Goal: Task Accomplishment & Management: Use online tool/utility

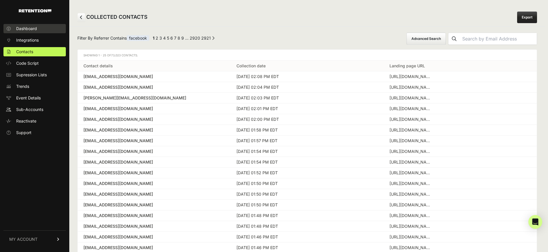
click at [33, 31] on link "Dashboard" at bounding box center [34, 28] width 62 height 9
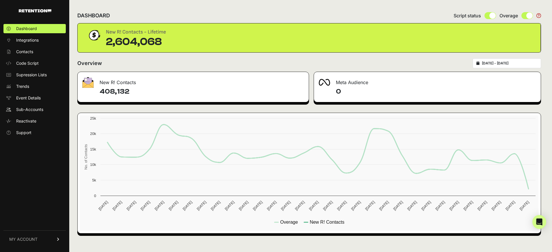
click at [510, 66] on div "[DATE] - [DATE]" at bounding box center [507, 63] width 68 height 10
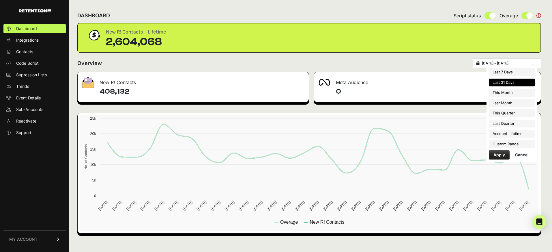
click at [502, 64] on input "[DATE] - [DATE]" at bounding box center [509, 63] width 55 height 5
click at [511, 143] on li "Custom Range" at bounding box center [512, 144] width 46 height 8
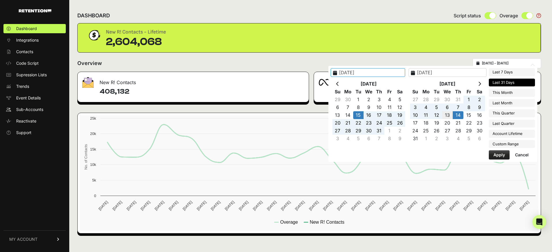
type input "2025-08-13"
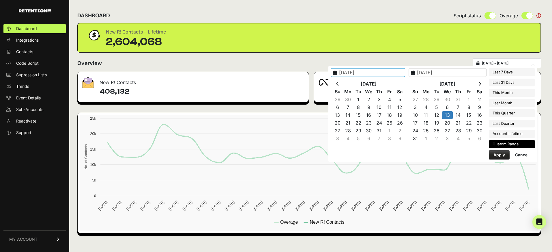
type input "2025-08-13"
click at [502, 157] on button "Apply" at bounding box center [499, 154] width 21 height 9
type input "2025-08-13 - 2025-08-13"
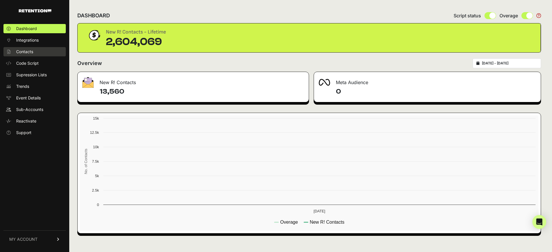
click at [39, 52] on link "Contacts" at bounding box center [34, 51] width 62 height 9
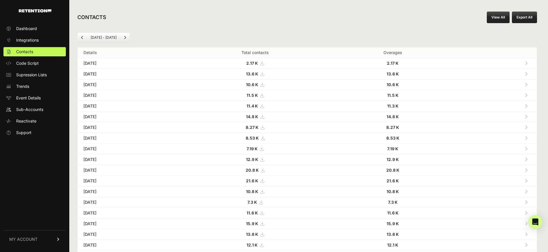
click at [102, 74] on td "[DATE]" at bounding box center [128, 74] width 100 height 11
click at [93, 35] on li "[DATE] - [DATE]" at bounding box center [103, 37] width 33 height 5
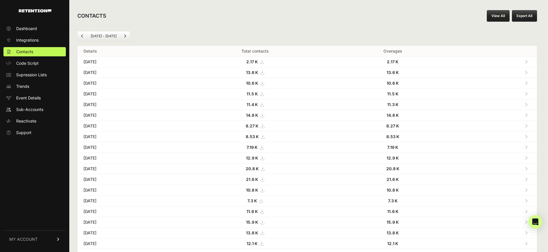
click at [124, 36] on link "Next" at bounding box center [124, 35] width 9 height 9
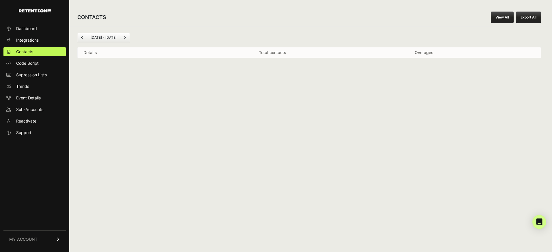
click at [84, 38] on link "Previous" at bounding box center [82, 37] width 9 height 9
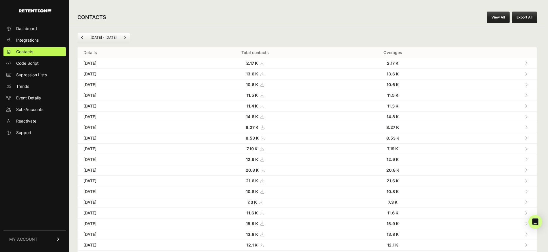
click at [503, 19] on link "View All" at bounding box center [498, 18] width 23 height 12
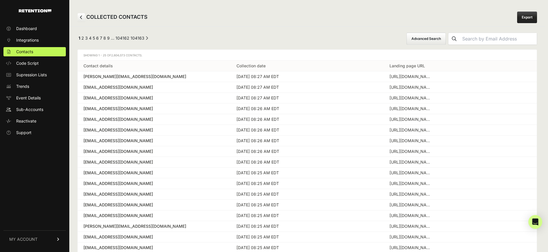
click at [446, 37] on button "Advanced Search" at bounding box center [426, 39] width 39 height 12
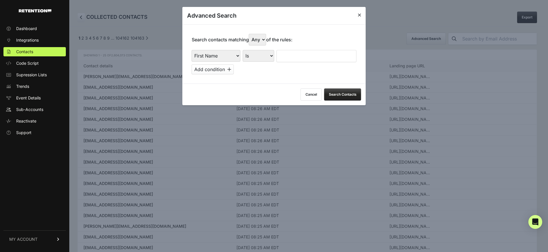
click at [237, 59] on select "First Name Last Name State City Email Email Domain Landing Domain Landing Page …" at bounding box center [216, 56] width 49 height 12
select select "landing_page_url"
click at [263, 58] on select "Is Is not Contains Starts with" at bounding box center [258, 56] width 31 height 12
select select "contains"
click at [316, 55] on input "text" at bounding box center [317, 56] width 80 height 12
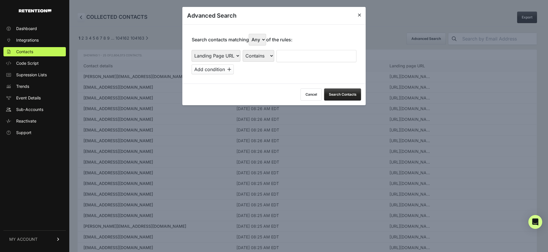
paste input "/sports/nfl/[US_STATE]-vikings/[PERSON_NAME]-punch-waived-nfl-news/"
type input "/sports/nfl/[US_STATE]-vikings/[PERSON_NAME]-punch-waived-nfl-news/"
click at [348, 94] on button "Search Contacts" at bounding box center [342, 94] width 37 height 12
